Goal: Task Accomplishment & Management: Manage account settings

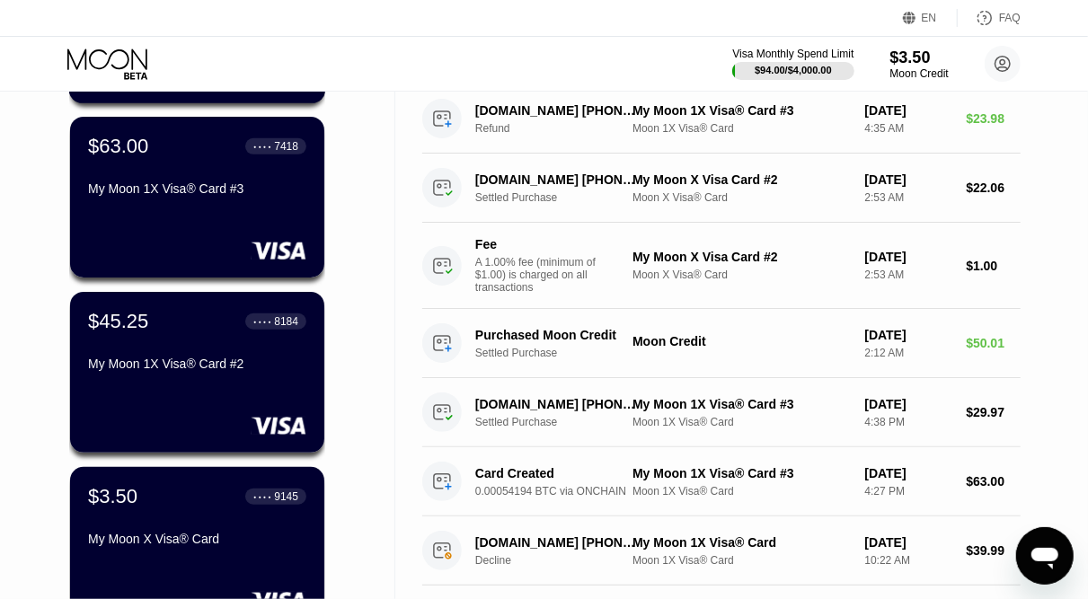
scroll to position [463, 0]
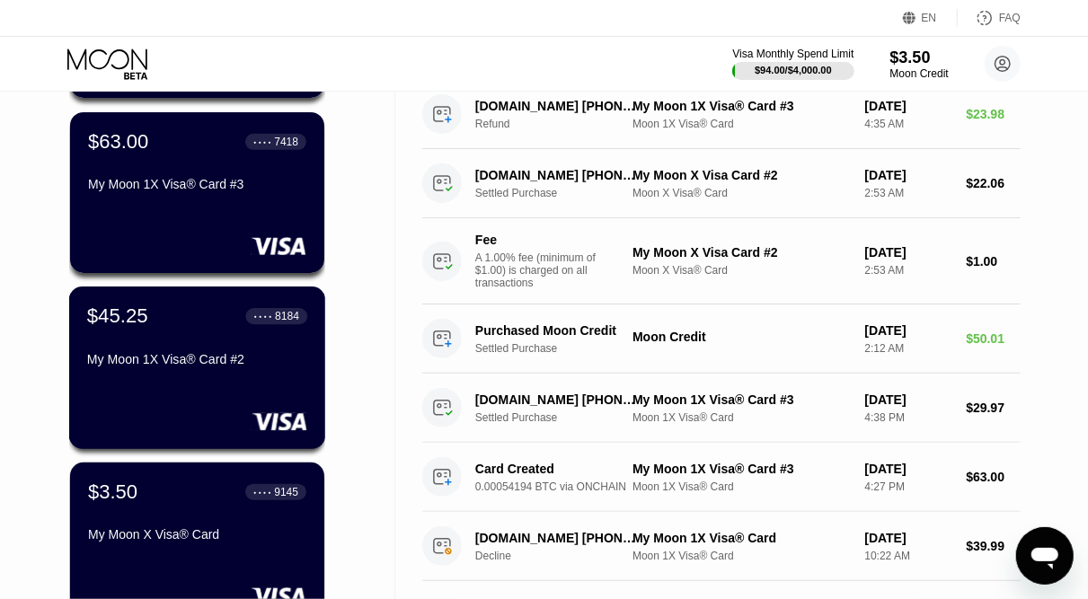
click at [178, 349] on div "$45.25 ● ● ● ● 8184 My Moon 1X Visa® Card #2" at bounding box center [197, 339] width 220 height 69
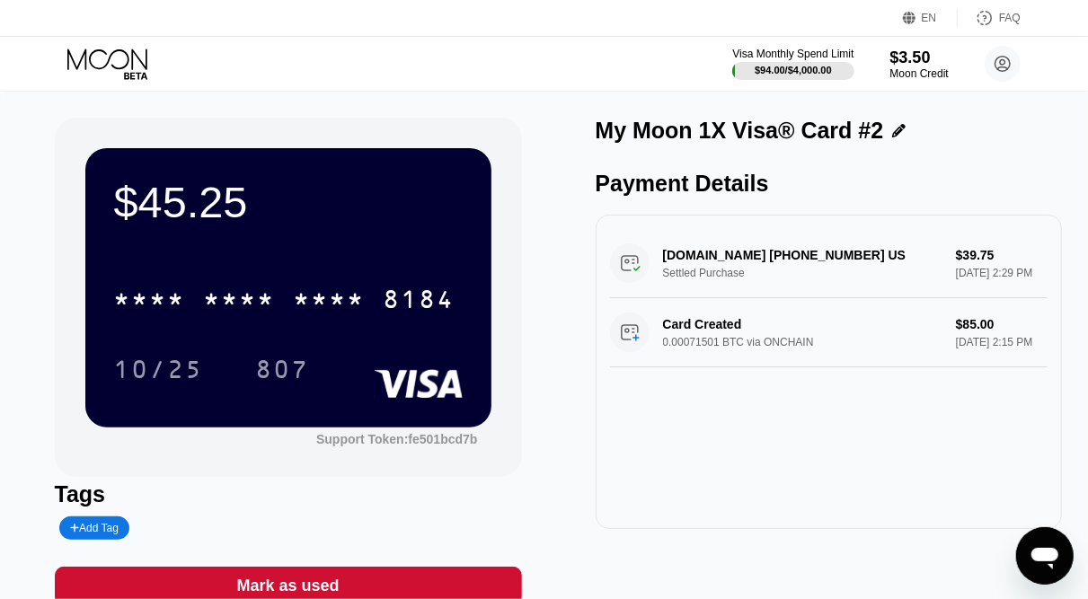
click at [93, 45] on div "Visa Monthly Spend Limit $94.00 / $4,000.00 $3.50 Moon Credit [EMAIL_ADDRESS][D…" at bounding box center [544, 64] width 1088 height 54
click at [96, 65] on icon at bounding box center [109, 64] width 84 height 31
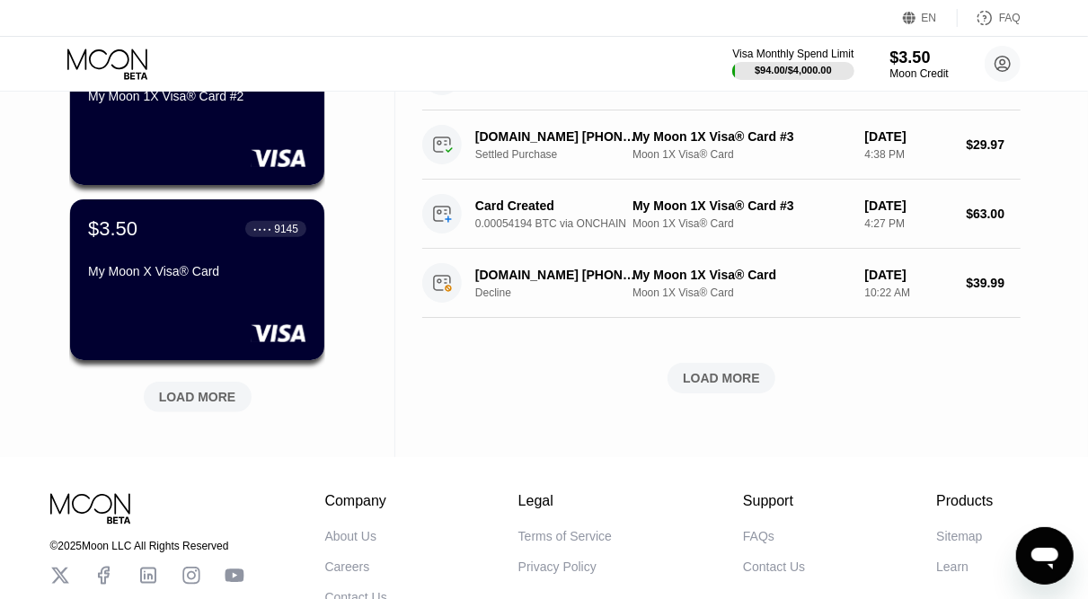
scroll to position [728, 0]
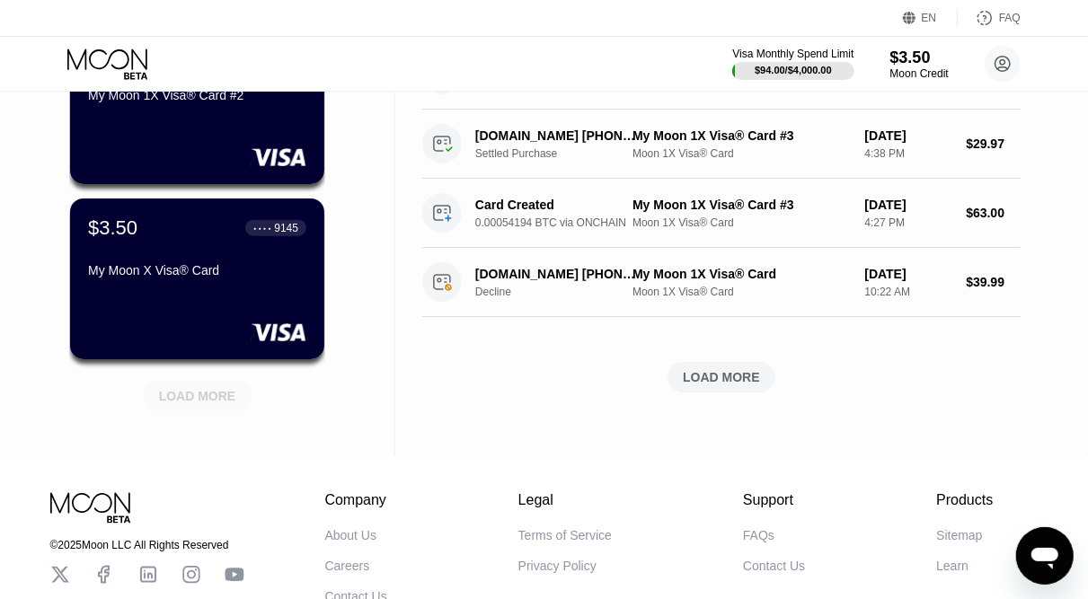
click at [217, 397] on div "LOAD MORE" at bounding box center [197, 396] width 77 height 16
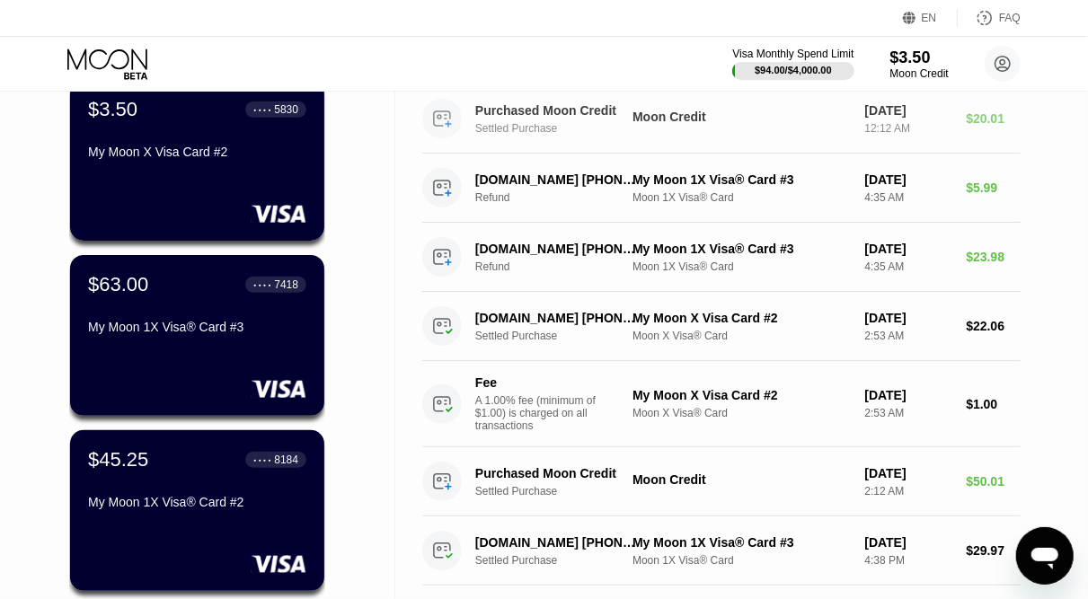
scroll to position [329, 0]
